Goal: Task Accomplishment & Management: Use online tool/utility

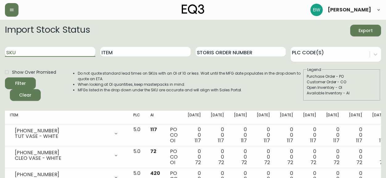
click at [62, 54] on input "SKU" at bounding box center [50, 52] width 90 height 10
click at [5, 77] on button "Filter" at bounding box center [20, 83] width 31 height 12
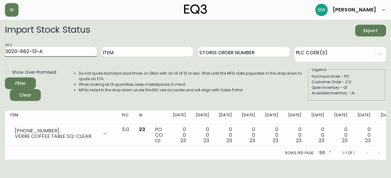
click at [5, 77] on button "Filter" at bounding box center [20, 83] width 31 height 12
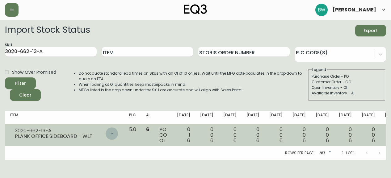
click at [109, 133] on icon at bounding box center [111, 133] width 5 height 5
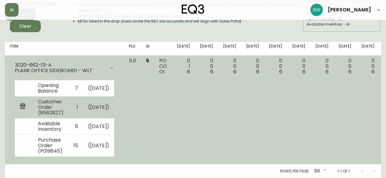
scroll to position [23, 0]
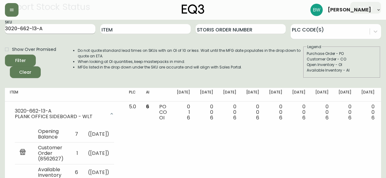
click at [31, 29] on input "3020-662-13-A" at bounding box center [50, 29] width 90 height 10
click at [5, 55] on button "Filter" at bounding box center [20, 61] width 31 height 12
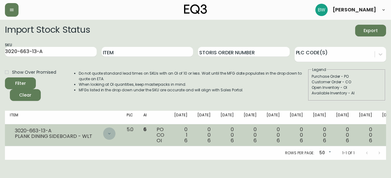
click at [108, 134] on icon at bounding box center [109, 134] width 2 height 2
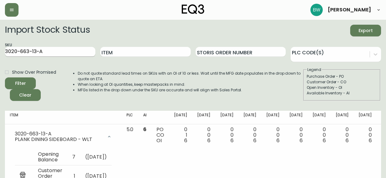
click at [54, 53] on input "3020-663-13-A" at bounding box center [50, 52] width 90 height 10
click at [5, 77] on button "Filter" at bounding box center [20, 83] width 31 height 12
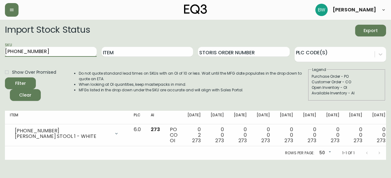
type input "[PHONE_NUMBER]"
click at [5, 77] on button "Filter" at bounding box center [20, 83] width 31 height 12
